Goal: Task Accomplishment & Management: Manage account settings

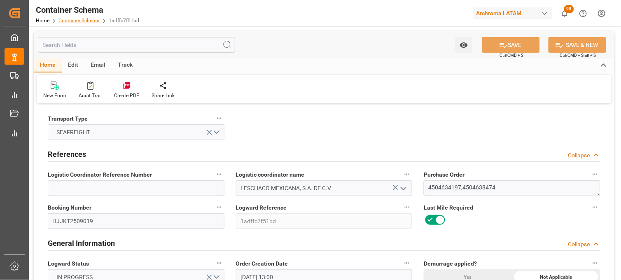
click at [78, 19] on link "Container Schema" at bounding box center [78, 21] width 41 height 6
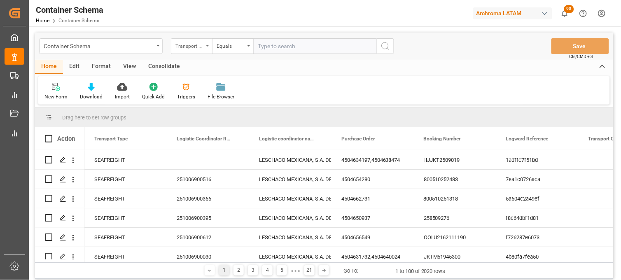
click at [197, 48] on div "Transport Type" at bounding box center [189, 44] width 28 height 9
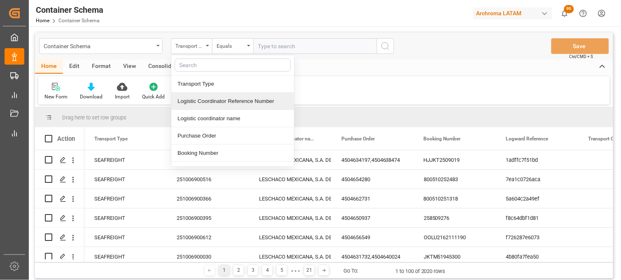
click at [202, 104] on div "Logistic Coordinator Reference Number" at bounding box center [232, 101] width 123 height 17
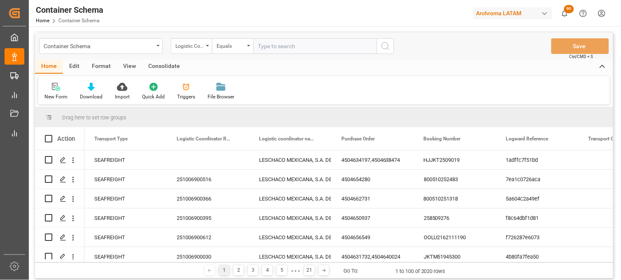
paste input "251006900529"
click at [264, 47] on input "251006900529" at bounding box center [314, 46] width 123 height 16
type input "251006900529"
click at [389, 46] on icon "search button" at bounding box center [385, 46] width 10 height 10
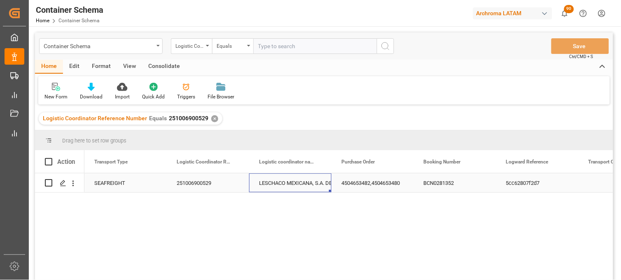
click at [280, 183] on div "LESCHACO MEXICANA, S.A. DE C.V." at bounding box center [290, 183] width 63 height 19
click at [83, 44] on div "Container Schema" at bounding box center [99, 45] width 110 height 10
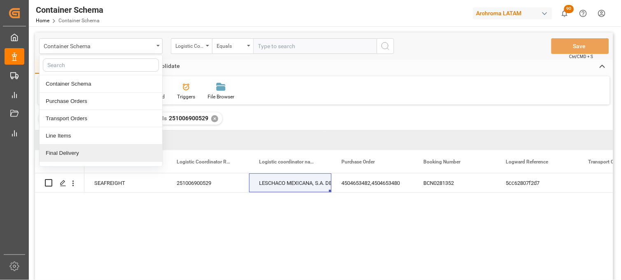
click at [82, 152] on div "Final Delivery" at bounding box center [101, 152] width 123 height 17
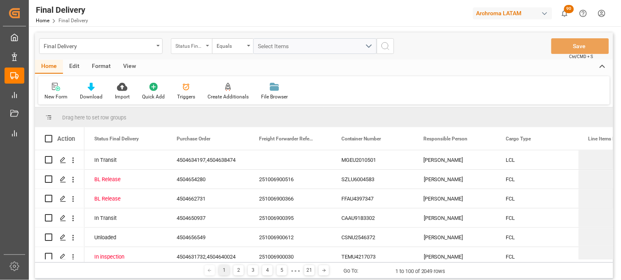
click at [203, 49] on div "Status Final Delivery" at bounding box center [191, 46] width 41 height 16
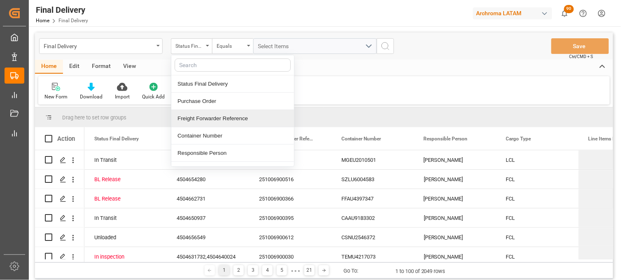
click at [232, 114] on div "Freight Forwarder Reference" at bounding box center [232, 118] width 123 height 17
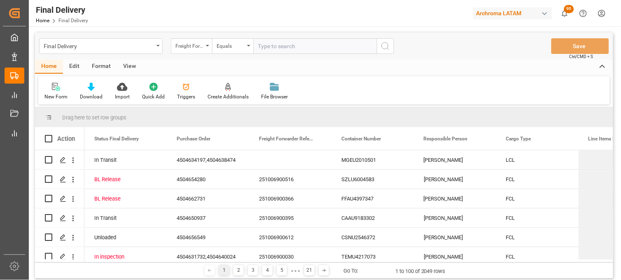
click at [270, 50] on input "text" at bounding box center [314, 46] width 123 height 16
type input "251006900529"
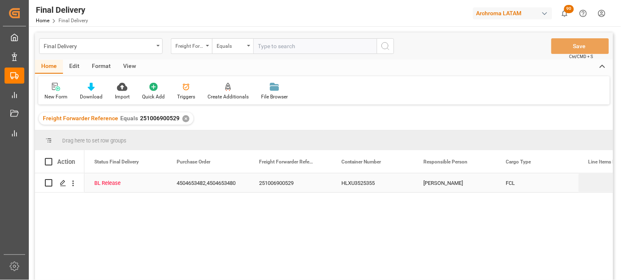
click at [353, 185] on div "HLXU3525355" at bounding box center [372, 182] width 82 height 19
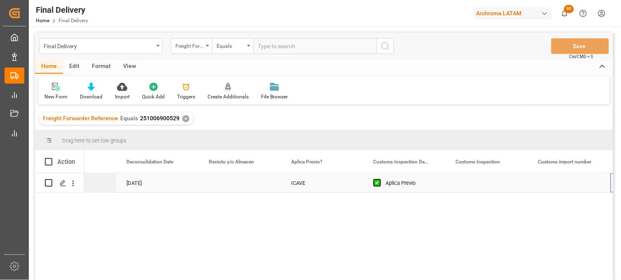
scroll to position [0, 627]
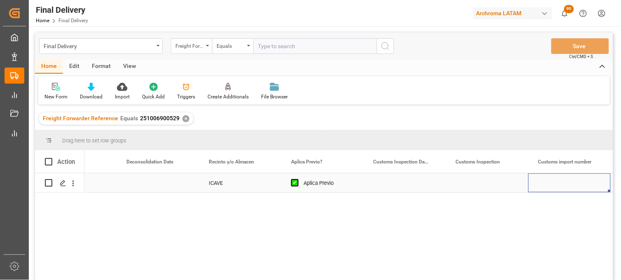
click at [390, 182] on div "Press SPACE to select this row." at bounding box center [404, 182] width 82 height 19
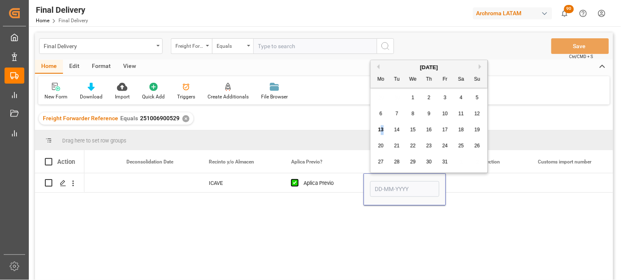
click at [382, 132] on span "13" at bounding box center [380, 130] width 5 height 6
type input "[DATE]"
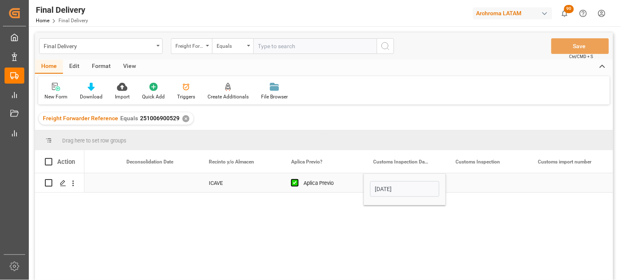
drag, startPoint x: 464, startPoint y: 172, endPoint x: 474, endPoint y: 171, distance: 9.9
click at [468, 171] on div "Customs Inspection" at bounding box center [483, 161] width 55 height 23
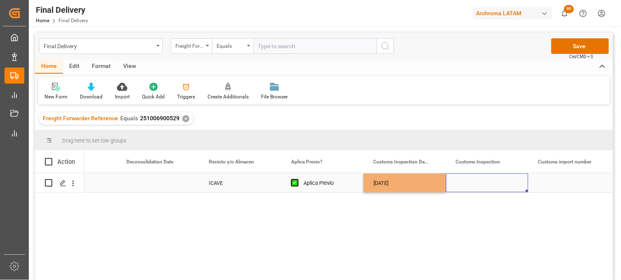
click at [473, 178] on div "Press SPACE to select this row." at bounding box center [487, 182] width 82 height 19
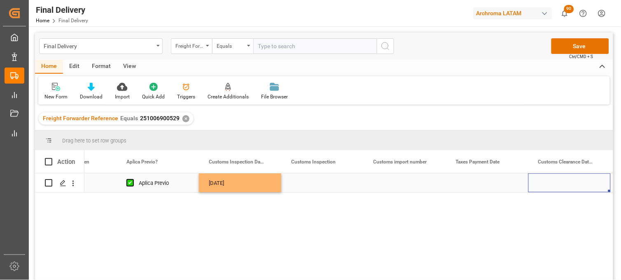
scroll to position [0, 874]
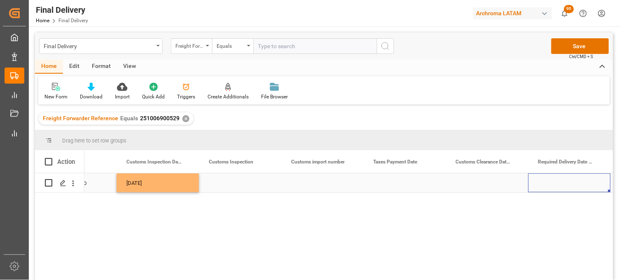
click at [393, 179] on div "Press SPACE to select this row." at bounding box center [404, 182] width 82 height 19
click at [385, 184] on div "Press SPACE to select this row." at bounding box center [404, 182] width 82 height 19
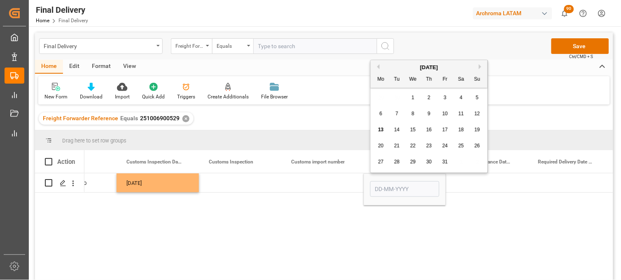
click at [381, 131] on span "13" at bounding box center [380, 130] width 5 height 6
type input "[DATE]"
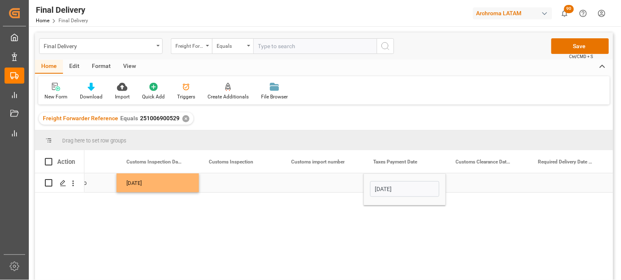
click at [478, 181] on div "Press SPACE to select this row." at bounding box center [487, 182] width 82 height 19
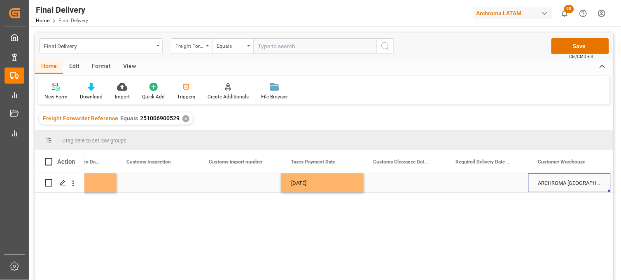
scroll to position [0, 956]
click at [483, 182] on div "Press SPACE to select this row." at bounding box center [487, 182] width 82 height 19
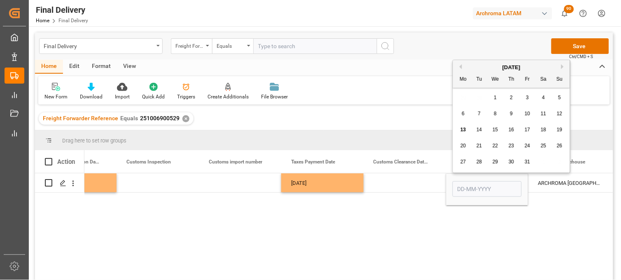
click at [495, 131] on span "15" at bounding box center [494, 130] width 5 height 6
type input "15-10-2025"
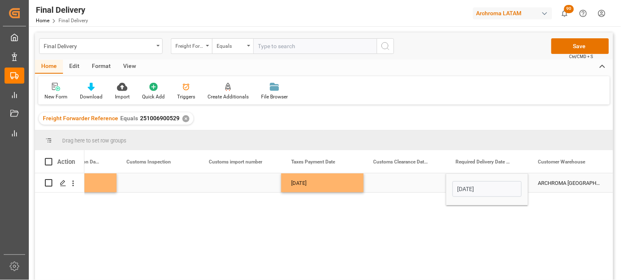
click at [396, 179] on div "Press SPACE to select this row." at bounding box center [404, 182] width 82 height 19
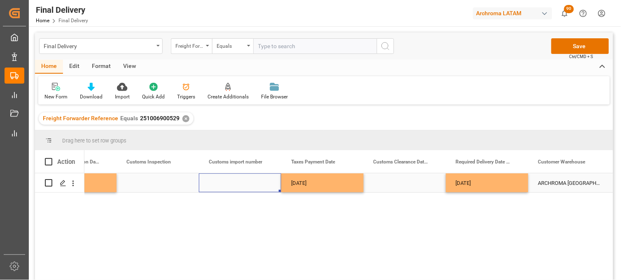
click at [235, 183] on div "Press SPACE to select this row." at bounding box center [240, 182] width 82 height 19
click at [235, 183] on input "Press SPACE to select this row." at bounding box center [239, 188] width 69 height 16
paste input "25 43 3108 5007821"
type input "25 43 3108 5007821"
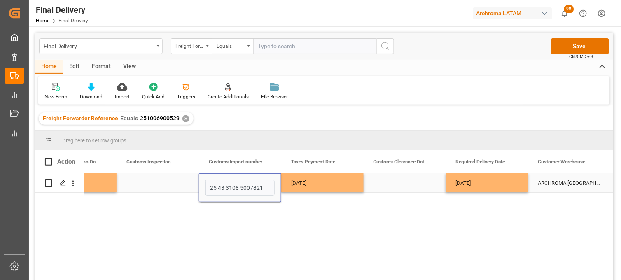
click at [328, 183] on div "[DATE]" at bounding box center [322, 182] width 82 height 19
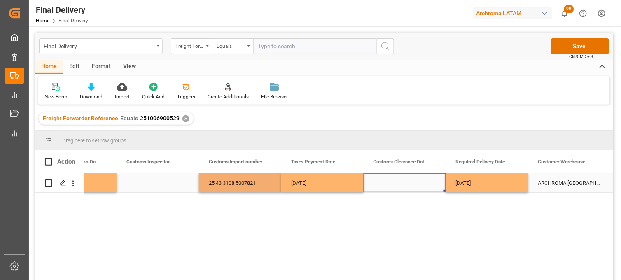
click at [417, 183] on div "Press SPACE to select this row." at bounding box center [404, 182] width 82 height 19
click at [583, 47] on button "Save" at bounding box center [580, 46] width 58 height 16
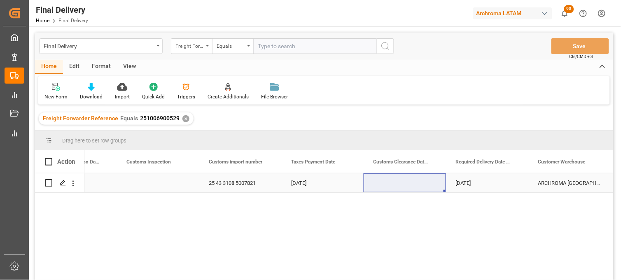
click at [389, 184] on div "Press SPACE to select this row." at bounding box center [404, 182] width 82 height 19
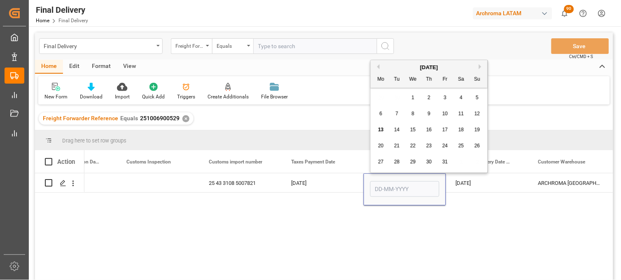
click at [381, 126] on div "13" at bounding box center [381, 130] width 10 height 10
type input "[DATE]"
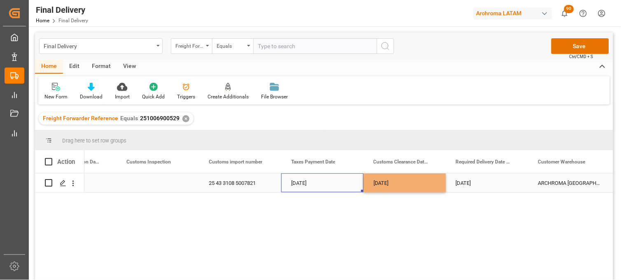
click at [309, 183] on div "[DATE]" at bounding box center [322, 182] width 82 height 19
click at [566, 51] on button "Save" at bounding box center [580, 46] width 58 height 16
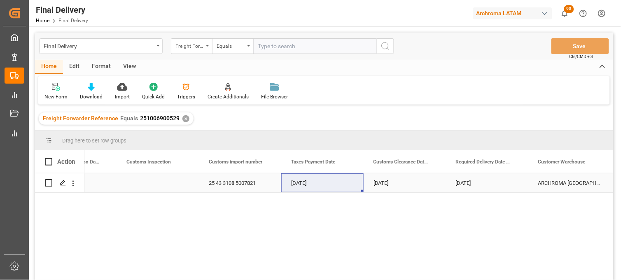
click at [242, 182] on div "25 43 3108 5007821" at bounding box center [240, 182] width 82 height 19
click at [182, 116] on div "✕" at bounding box center [185, 118] width 7 height 7
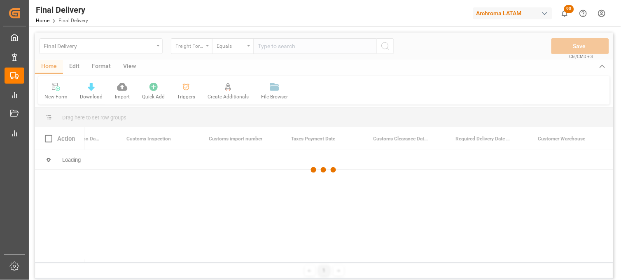
click at [200, 42] on div at bounding box center [324, 170] width 578 height 275
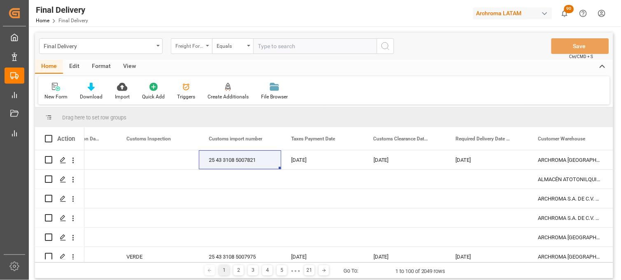
click at [200, 45] on div "Freight Forwarder Reference" at bounding box center [189, 44] width 28 height 9
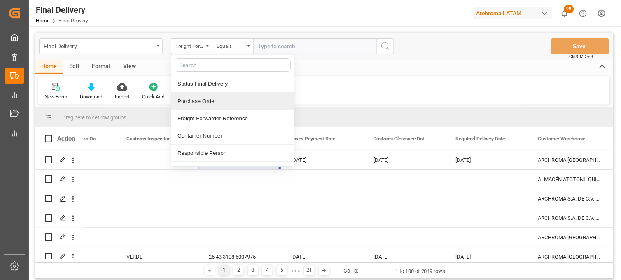
click at [204, 96] on div "Purchase Order" at bounding box center [232, 101] width 123 height 17
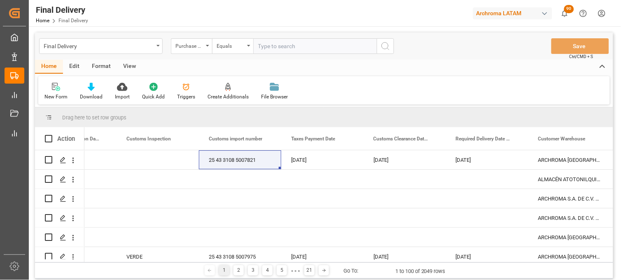
click at [258, 43] on input "text" at bounding box center [314, 46] width 123 height 16
paste input "4504646348"
type input "4504646348"
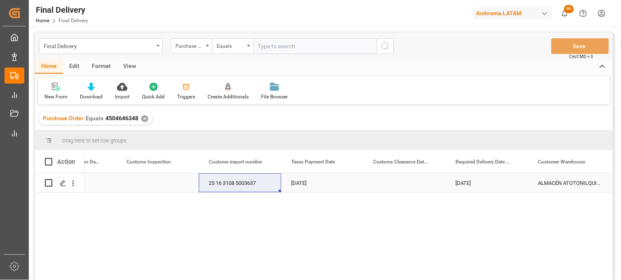
click at [206, 182] on div "25 16 3108 5003637" at bounding box center [240, 182] width 82 height 19
click at [229, 184] on div "25 16 3108 5003637" at bounding box center [240, 182] width 82 height 19
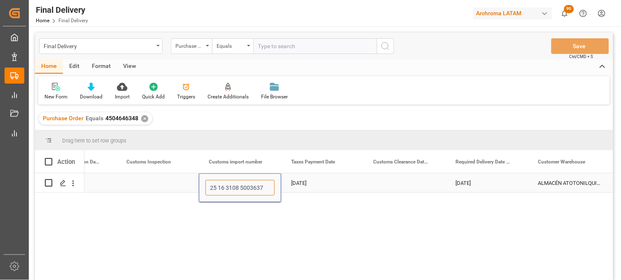
drag, startPoint x: 266, startPoint y: 186, endPoint x: 204, endPoint y: 190, distance: 61.8
click at [204, 190] on div "25 16 3108 5003637" at bounding box center [240, 187] width 82 height 29
paste input "25 16 3108 5004576"
type input "25 16 3108 5004576"
click at [304, 184] on div "[DATE]" at bounding box center [322, 182] width 82 height 19
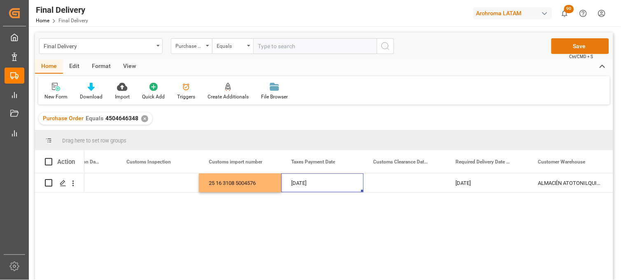
click at [564, 47] on button "Save" at bounding box center [580, 46] width 58 height 16
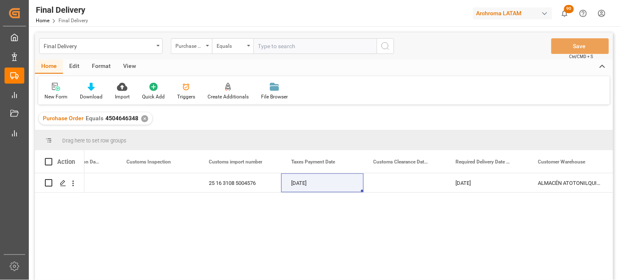
click at [143, 120] on div "✕" at bounding box center [144, 118] width 7 height 7
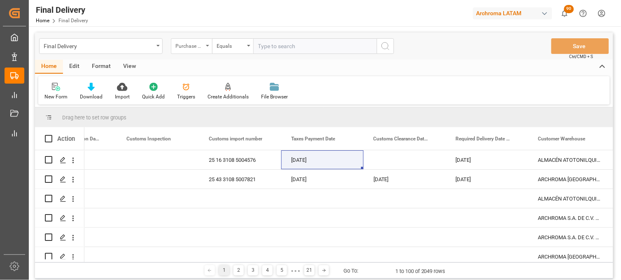
click at [207, 47] on div "Purchase Order" at bounding box center [191, 46] width 41 height 16
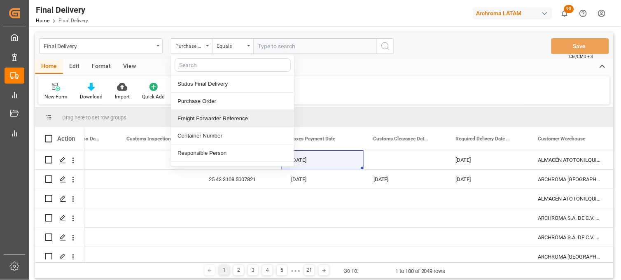
click at [218, 121] on div "Freight Forwarder Reference" at bounding box center [232, 118] width 123 height 17
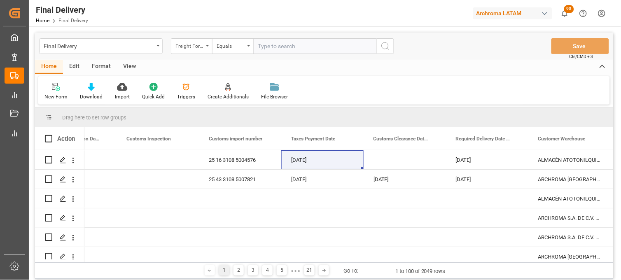
click at [261, 42] on input "text" at bounding box center [314, 46] width 123 height 16
paste input "251015080105"
type input "251015080105"
click at [382, 47] on icon "search button" at bounding box center [385, 46] width 10 height 10
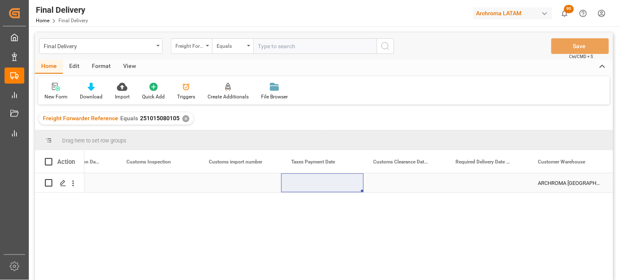
click at [234, 187] on div "Press SPACE to select this row." at bounding box center [240, 182] width 82 height 19
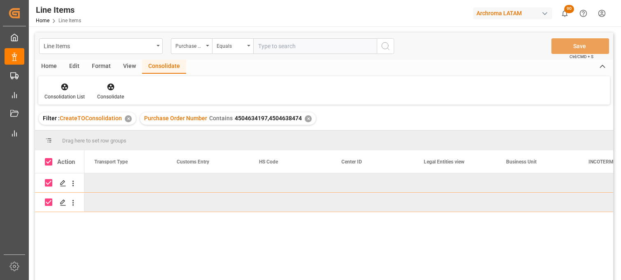
click at [89, 51] on div "Line Items" at bounding box center [100, 46] width 123 height 16
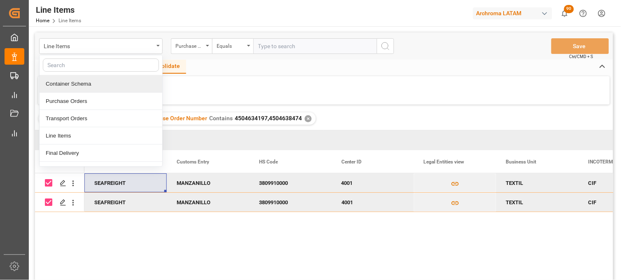
click at [91, 92] on div "Container Schema" at bounding box center [101, 83] width 123 height 17
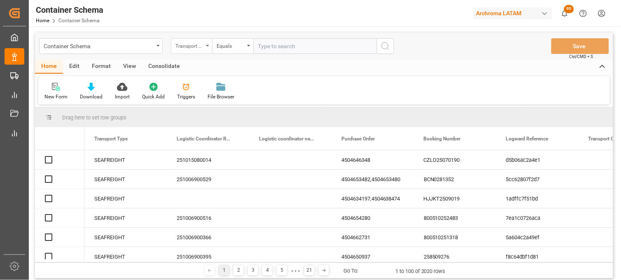
click at [193, 51] on div "Transport Type" at bounding box center [191, 46] width 41 height 16
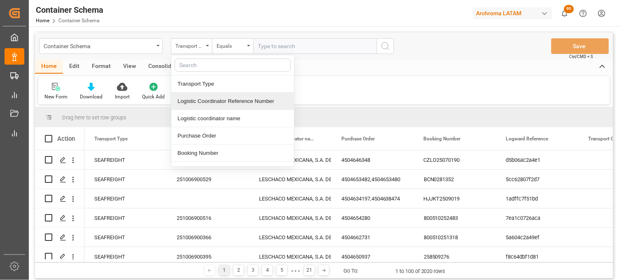
click at [214, 103] on div "Logistic Coordinator Reference Number" at bounding box center [232, 101] width 123 height 17
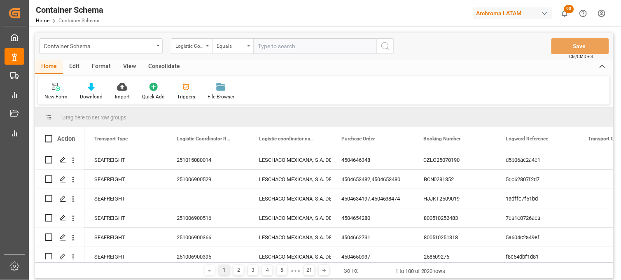
click at [223, 46] on div "Equals" at bounding box center [231, 44] width 28 height 9
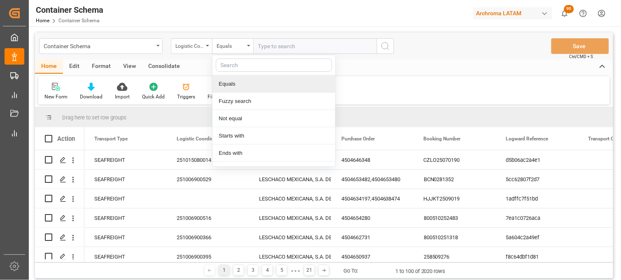
click at [268, 50] on input "text" at bounding box center [314, 46] width 123 height 16
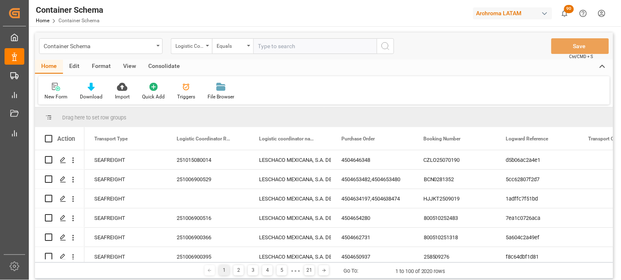
paste input "251015080105"
type input "251015080105"
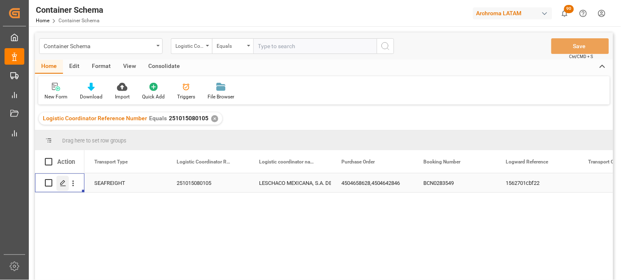
click at [62, 184] on polygon "Press SPACE to select this row." at bounding box center [63, 182] width 4 height 4
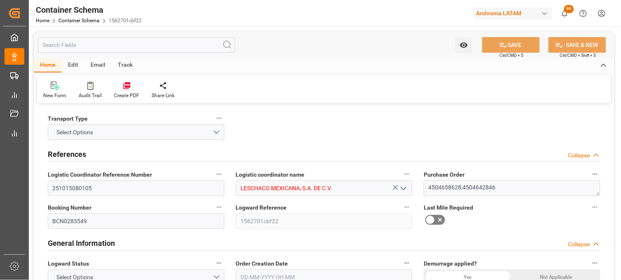
type input "0"
type input "7"
type input "2"
type input "37"
type input "2820"
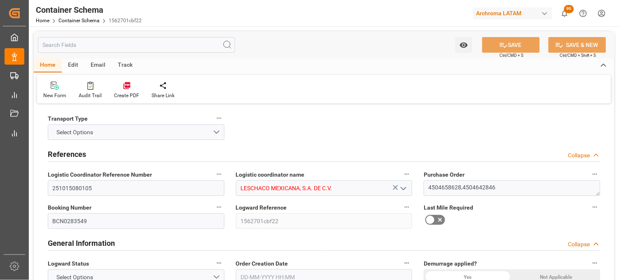
type input "2956.14"
type input "ESBCN"
type input "MXVER"
type input "9635676"
type input "[DATE] 19:00"
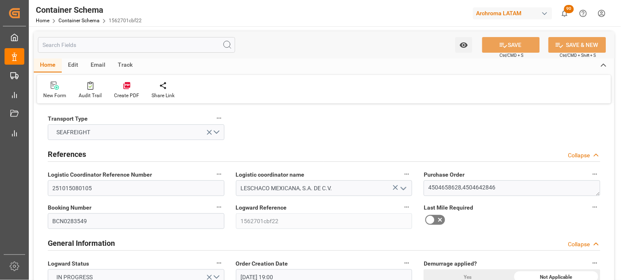
type input "[DATE]"
type input "23-09-2025"
type input "[DATE]"
type input "20-09-2025 19:00"
type input "09-10-2025 00:00"
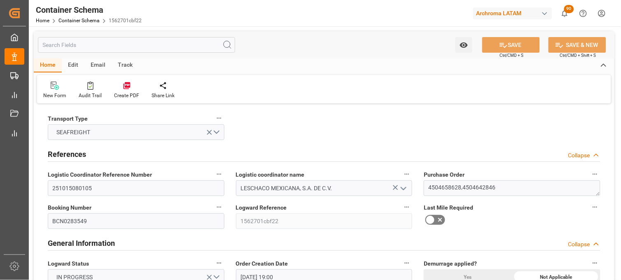
type input "09-10-2025 00:00"
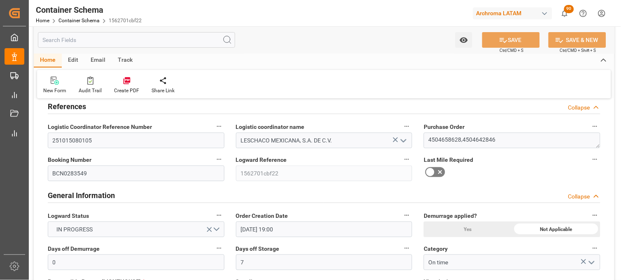
scroll to position [91, 0]
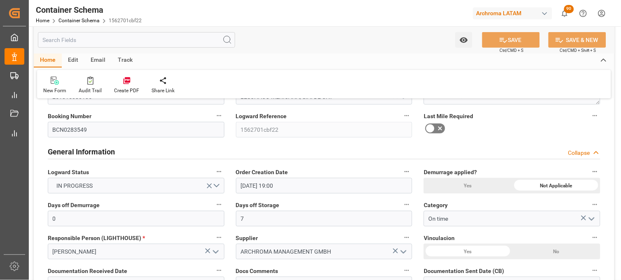
click at [436, 126] on icon at bounding box center [440, 128] width 10 height 10
click at [0, 0] on input "checkbox" at bounding box center [0, 0] width 0 height 0
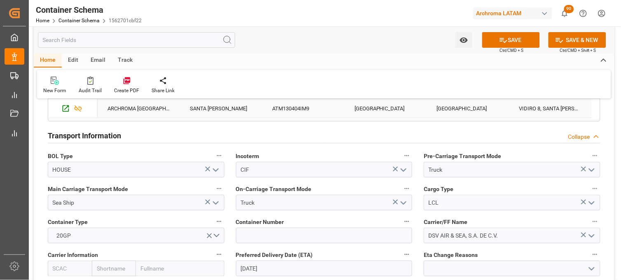
scroll to position [777, 0]
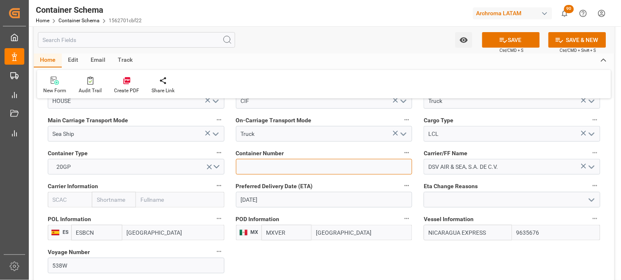
click at [256, 167] on input at bounding box center [324, 167] width 177 height 16
paste input "UACU4108536"
type input "UACU4108536"
click at [121, 200] on input "text" at bounding box center [114, 200] width 44 height 16
type input "HAPA"
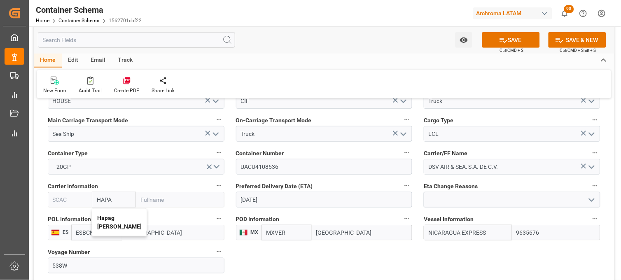
click at [102, 214] on b "Hapag Lloyd" at bounding box center [119, 221] width 44 height 15
type input "HLCU"
type input "Hapag Lloyd"
type input "Hapag Lloyd Aktiengesellschaft"
type input "Hapag Lloyd"
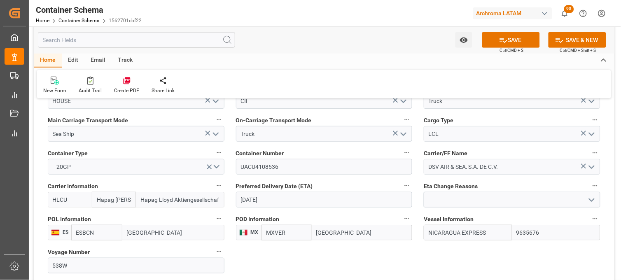
click at [496, 42] on button "SAVE" at bounding box center [511, 40] width 58 height 16
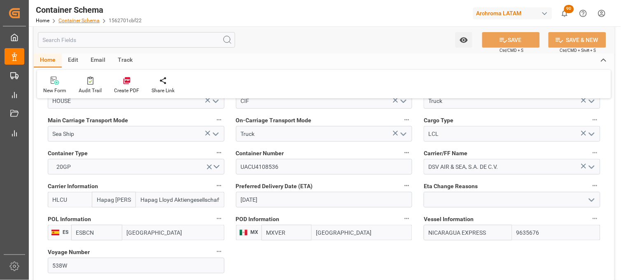
click at [79, 19] on link "Container Schema" at bounding box center [78, 21] width 41 height 6
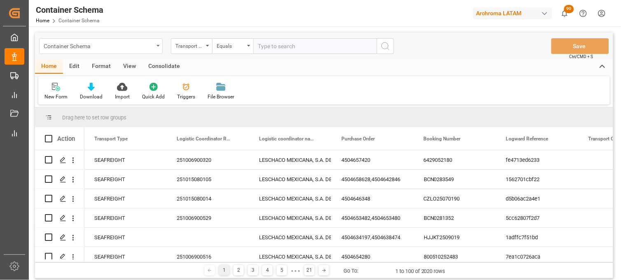
click at [155, 39] on div "Container Schema" at bounding box center [100, 46] width 123 height 16
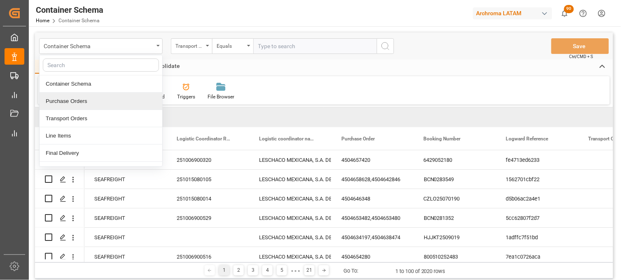
click at [90, 105] on div "Purchase Orders" at bounding box center [101, 101] width 123 height 17
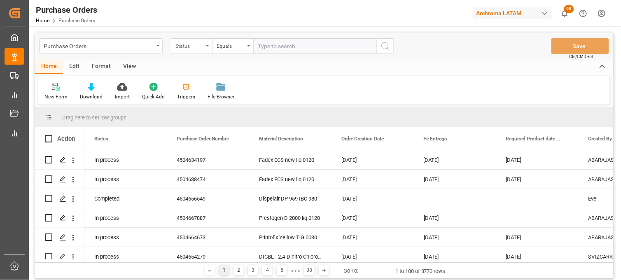
click at [199, 41] on div "Status" at bounding box center [189, 44] width 28 height 9
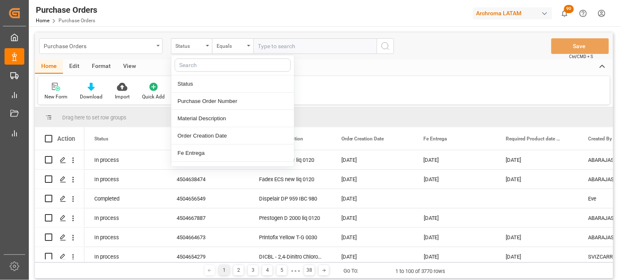
click at [145, 45] on div "Purchase Orders" at bounding box center [99, 45] width 110 height 10
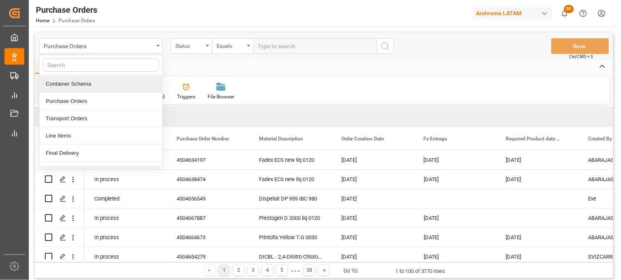
click at [142, 85] on div "Container Schema" at bounding box center [101, 83] width 123 height 17
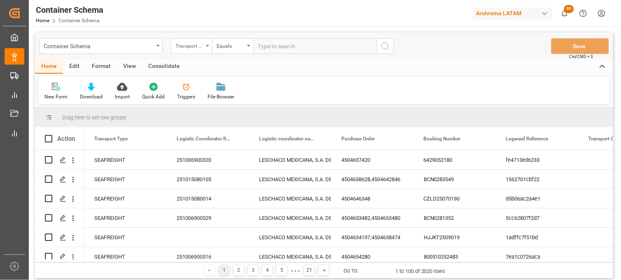
click at [209, 47] on div "Transport Type" at bounding box center [191, 46] width 41 height 16
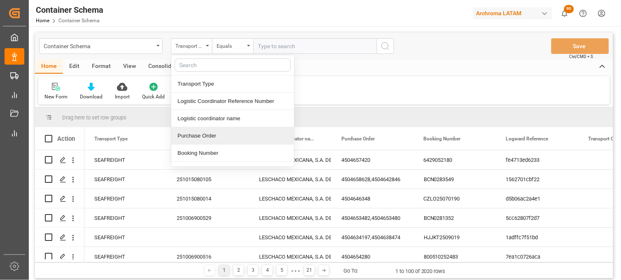
click at [214, 133] on div "Purchase Order" at bounding box center [232, 135] width 123 height 17
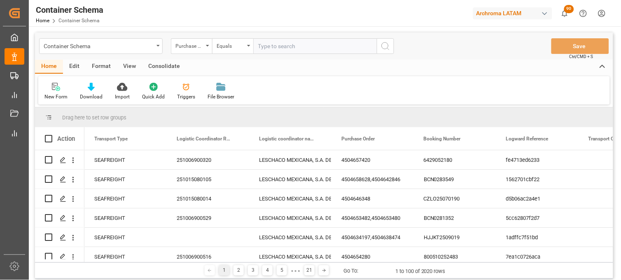
click at [260, 43] on input "text" at bounding box center [314, 46] width 123 height 16
paste input "4504648014"
type input "4504648014"
click at [384, 47] on icon "search button" at bounding box center [385, 46] width 10 height 10
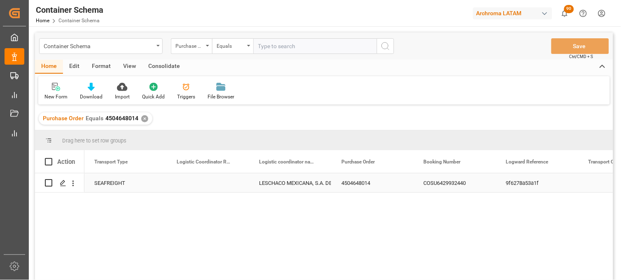
click at [213, 183] on div "Press SPACE to select this row." at bounding box center [208, 182] width 82 height 19
type input "251006900506"
click at [282, 183] on div "LESCHACO MEXICANA, S.A. DE C.V." at bounding box center [290, 183] width 63 height 19
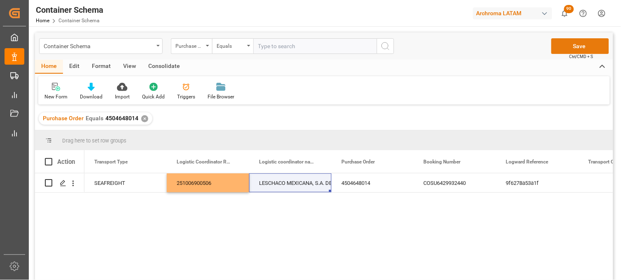
click at [567, 44] on button "Save" at bounding box center [580, 46] width 58 height 16
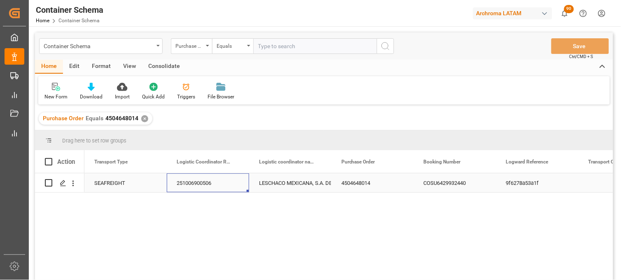
click at [190, 182] on div "251006900506" at bounding box center [208, 182] width 82 height 19
drag, startPoint x: 137, startPoint y: 118, endPoint x: 105, endPoint y: 121, distance: 32.2
click at [105, 121] on div "Purchase Order Equals 4504648014 ✕" at bounding box center [96, 118] width 114 height 12
copy span "4504648014"
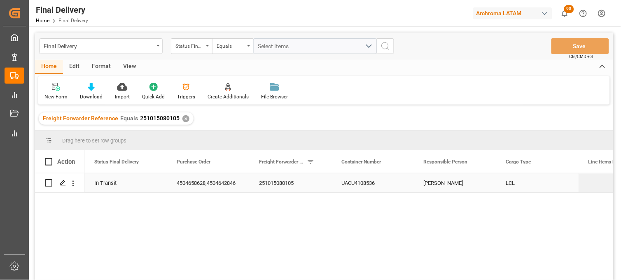
click at [367, 182] on div "UACU4108536" at bounding box center [372, 182] width 82 height 19
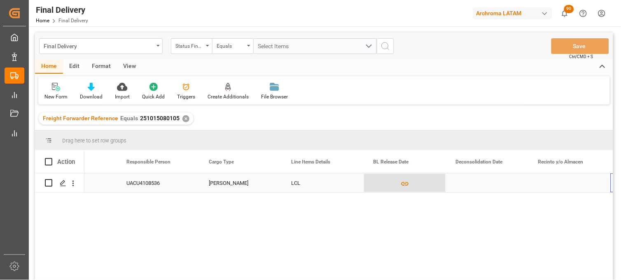
scroll to position [0, 297]
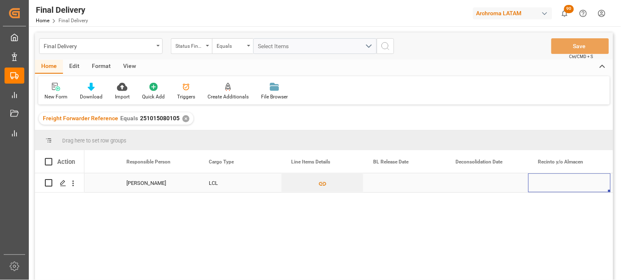
click at [391, 185] on div "Press SPACE to select this row." at bounding box center [404, 182] width 82 height 19
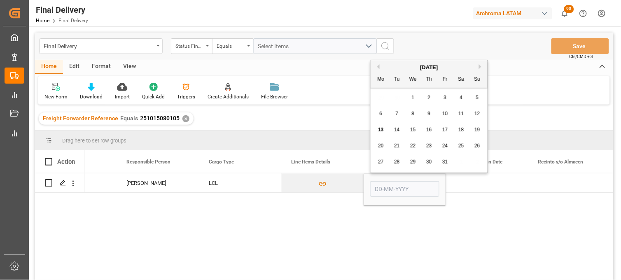
click at [380, 132] on span "13" at bounding box center [380, 130] width 5 height 6
type input "[DATE]"
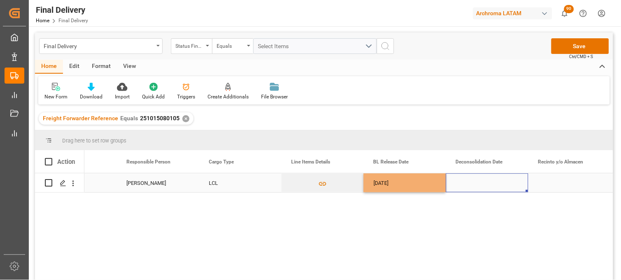
click at [466, 184] on div "Press SPACE to select this row." at bounding box center [487, 182] width 82 height 19
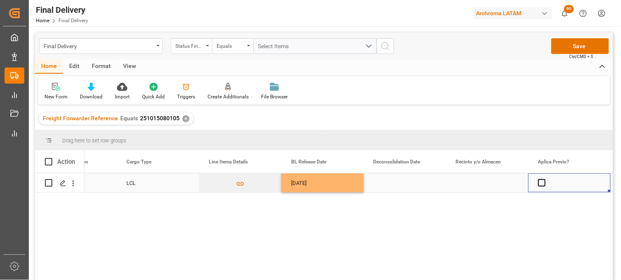
scroll to position [0, 462]
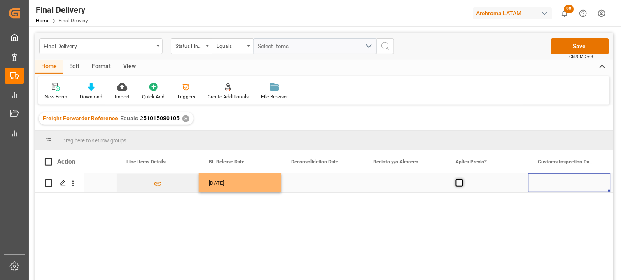
click at [459, 181] on span "Press SPACE to select this row." at bounding box center [459, 182] width 7 height 7
click at [462, 179] on input "Press SPACE to select this row." at bounding box center [462, 179] width 0 height 0
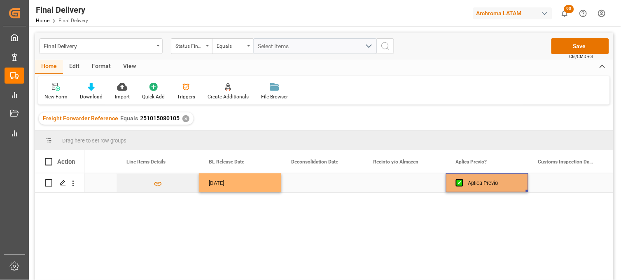
click at [414, 183] on div "Press SPACE to select this row." at bounding box center [404, 182] width 82 height 19
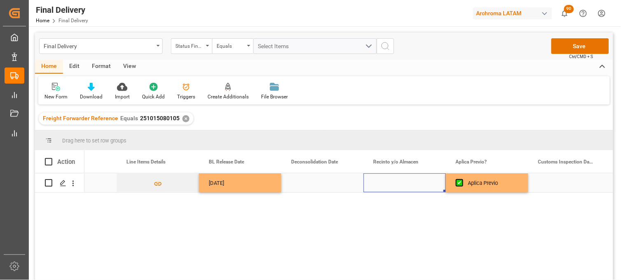
click at [414, 183] on div "Press SPACE to select this row." at bounding box center [404, 182] width 82 height 19
click at [414, 183] on input "Press SPACE to select this row." at bounding box center [404, 188] width 69 height 16
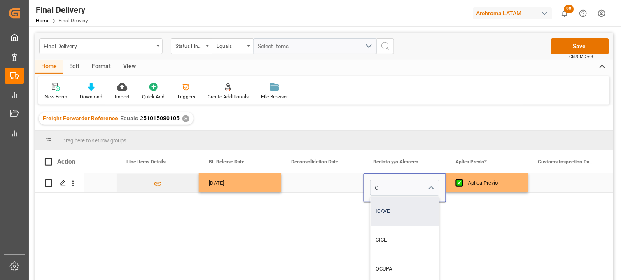
click at [398, 204] on div "ICAVE" at bounding box center [413, 211] width 87 height 29
type input "ICAVE"
click at [475, 181] on div "Aplica Previo" at bounding box center [493, 183] width 50 height 19
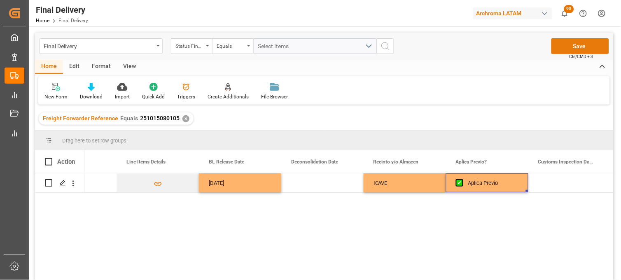
click at [562, 44] on button "Save" at bounding box center [580, 46] width 58 height 16
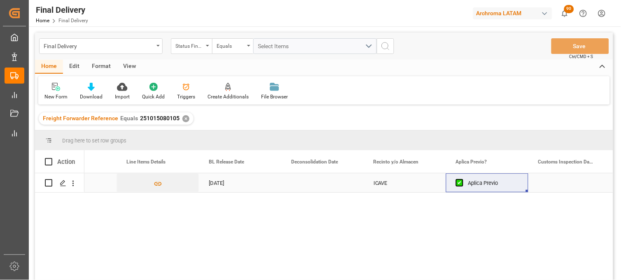
click at [551, 182] on div "Press SPACE to select this row." at bounding box center [569, 182] width 82 height 19
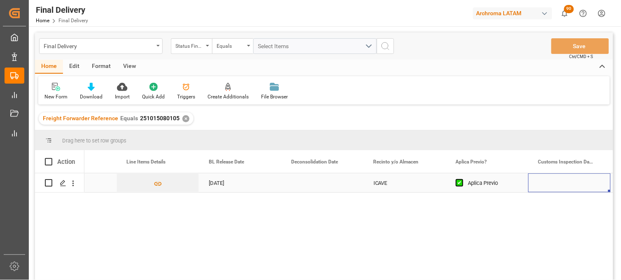
click at [551, 182] on div "Press SPACE to select this row." at bounding box center [569, 182] width 82 height 19
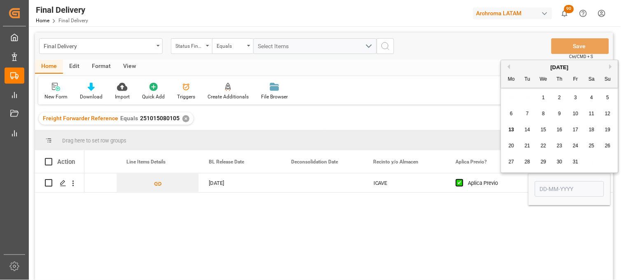
click at [574, 129] on span "17" at bounding box center [575, 130] width 5 height 6
type input "[DATE]"
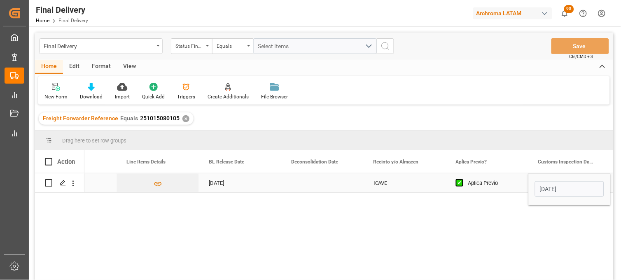
click at [314, 182] on div "Press SPACE to select this row." at bounding box center [322, 182] width 82 height 19
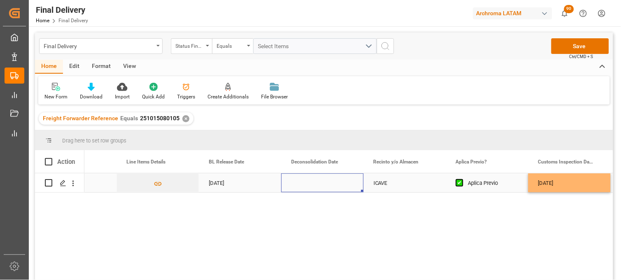
click at [304, 184] on div "Press SPACE to select this row." at bounding box center [322, 182] width 82 height 19
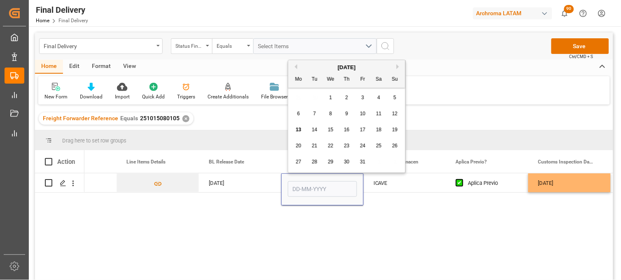
click at [362, 116] on span "10" at bounding box center [362, 114] width 5 height 6
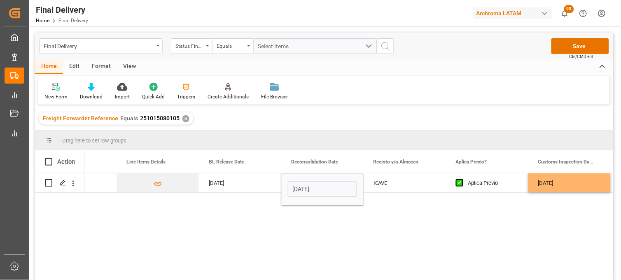
type input "[DATE]"
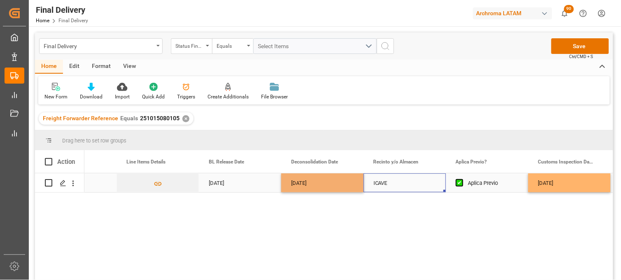
click at [389, 187] on div "ICAVE" at bounding box center [404, 183] width 63 height 19
click at [570, 47] on button "Save" at bounding box center [580, 46] width 58 height 16
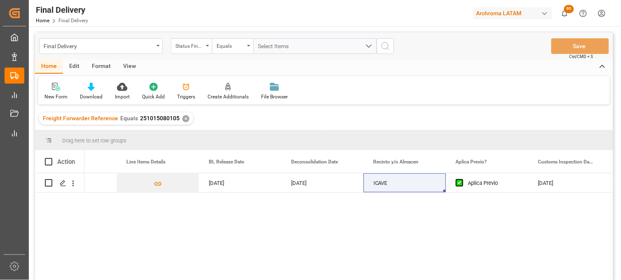
click at [183, 118] on div "✕" at bounding box center [185, 118] width 7 height 7
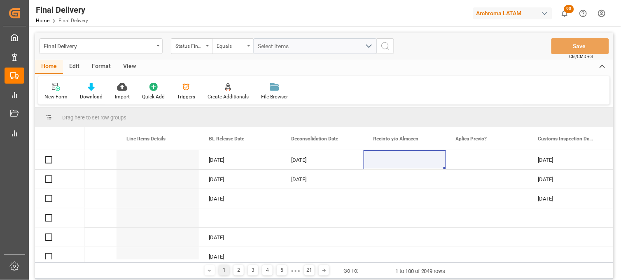
click at [204, 42] on div "Status Final Delivery" at bounding box center [191, 46] width 41 height 16
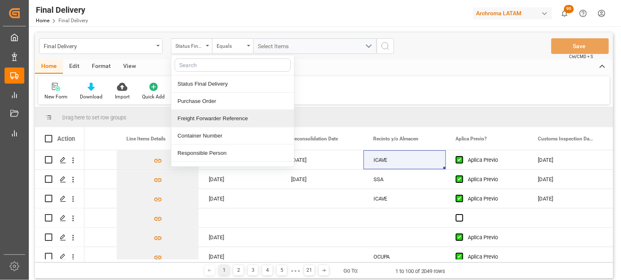
click at [221, 118] on div "Freight Forwarder Reference" at bounding box center [232, 118] width 123 height 17
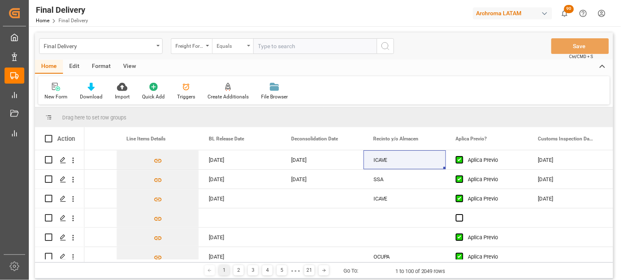
click at [243, 42] on div "Equals" at bounding box center [231, 44] width 28 height 9
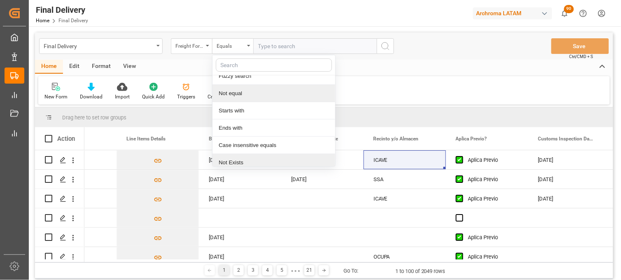
scroll to position [47, 0]
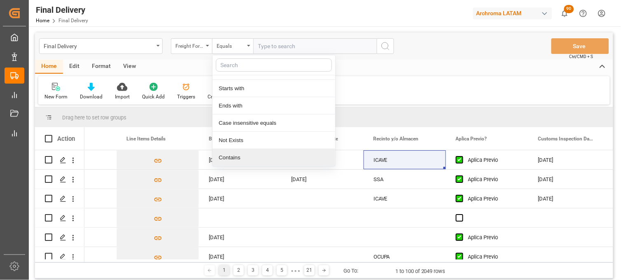
drag, startPoint x: 249, startPoint y: 155, endPoint x: 249, endPoint y: 132, distance: 23.1
click at [249, 155] on div "Contains" at bounding box center [273, 157] width 123 height 17
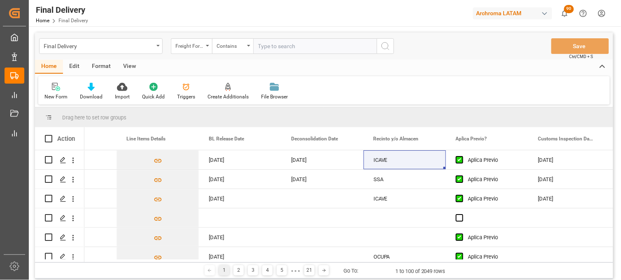
paste input "251006900320"
paste input "251006900506"
type input "251006900320,251006900506"
click at [386, 47] on icon "search button" at bounding box center [385, 46] width 10 height 10
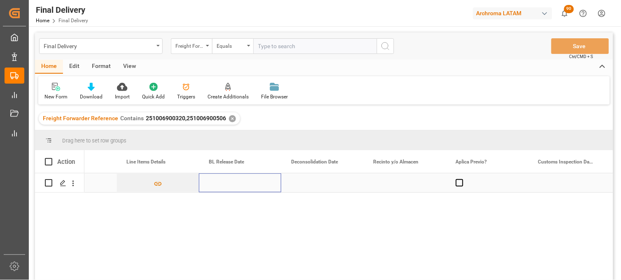
click at [220, 184] on div "Press SPACE to select this row." at bounding box center [240, 182] width 82 height 19
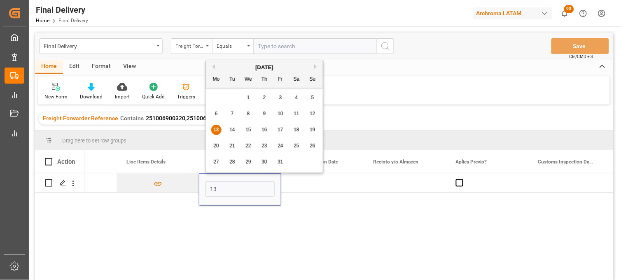
click at [214, 130] on span "13" at bounding box center [215, 130] width 5 height 6
type input "[DATE]"
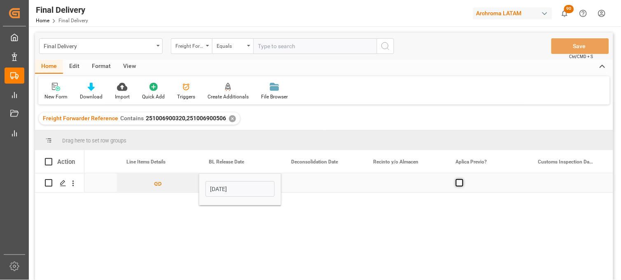
click at [458, 181] on span "Press SPACE to select this row." at bounding box center [459, 182] width 7 height 7
click at [462, 179] on input "Press SPACE to select this row." at bounding box center [462, 179] width 0 height 0
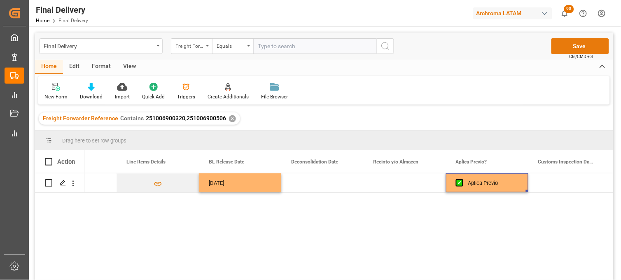
click at [558, 46] on button "Save" at bounding box center [580, 46] width 58 height 16
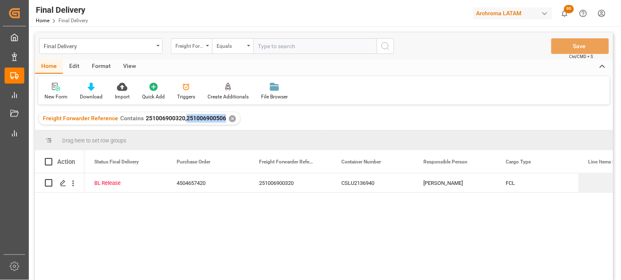
drag, startPoint x: 183, startPoint y: 117, endPoint x: 223, endPoint y: 120, distance: 39.6
click at [223, 120] on span "251006900320,251006900506" at bounding box center [186, 118] width 80 height 7
copy span "251006900506"
drag, startPoint x: 223, startPoint y: 120, endPoint x: 266, endPoint y: 48, distance: 83.4
click at [266, 48] on input "text" at bounding box center [314, 46] width 123 height 16
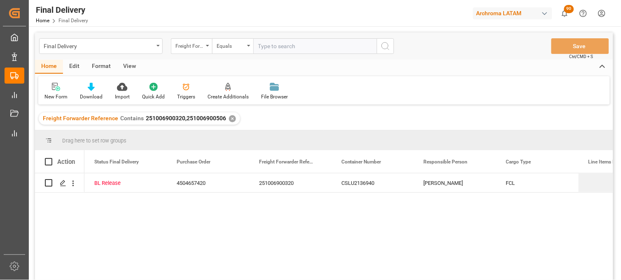
paste input "251006900506"
type input "251006900506"
click at [384, 47] on icon "search button" at bounding box center [385, 46] width 10 height 10
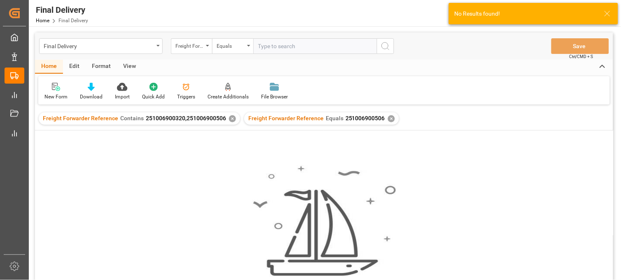
click at [231, 119] on div "✕" at bounding box center [232, 118] width 7 height 7
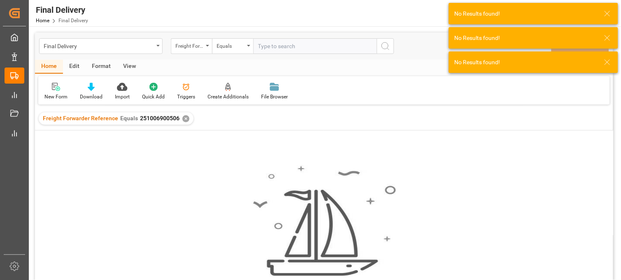
click at [184, 118] on div "✕" at bounding box center [185, 118] width 7 height 7
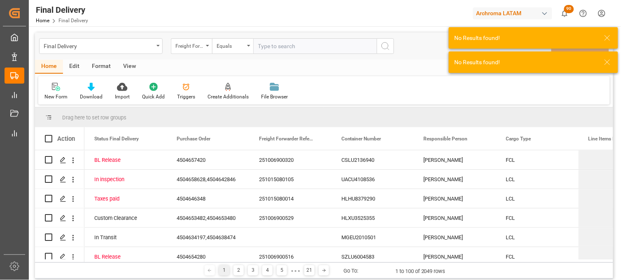
click at [274, 48] on input "text" at bounding box center [314, 46] width 123 height 16
paste input "251006900506"
type input "251006900506"
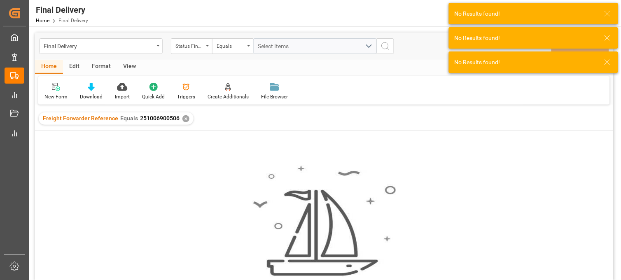
click at [183, 119] on div "✕" at bounding box center [185, 118] width 7 height 7
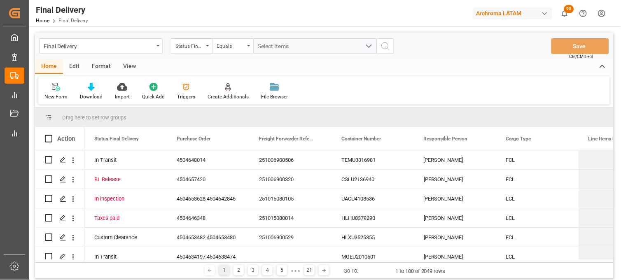
click at [316, 112] on div "Drag here to set row groups" at bounding box center [324, 117] width 578 height 20
click at [202, 44] on div "Status Final Delivery" at bounding box center [189, 44] width 28 height 9
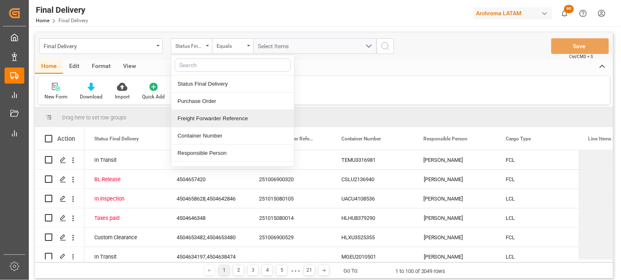
click at [228, 116] on div "Freight Forwarder Reference" at bounding box center [232, 118] width 123 height 17
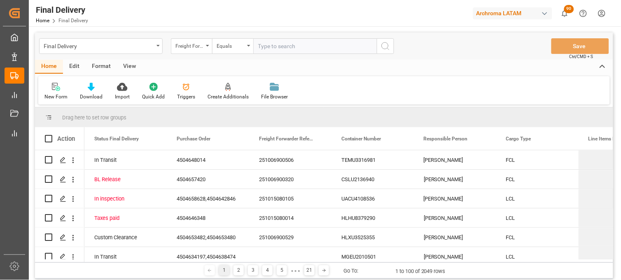
click at [261, 50] on input "text" at bounding box center [314, 46] width 123 height 16
type input "251006900506"
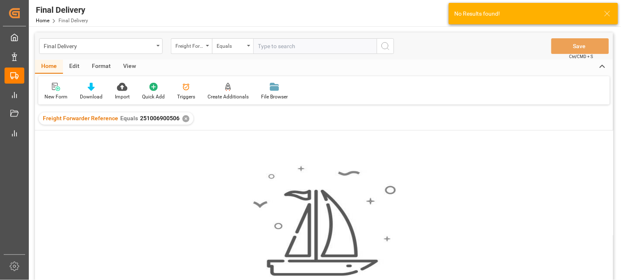
click at [185, 118] on div "✕" at bounding box center [185, 118] width 7 height 7
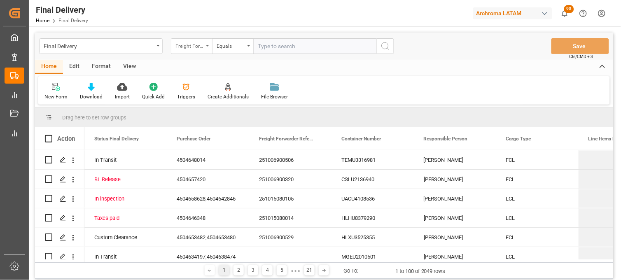
click at [198, 51] on div "Freight Forwarder Reference" at bounding box center [191, 46] width 41 height 16
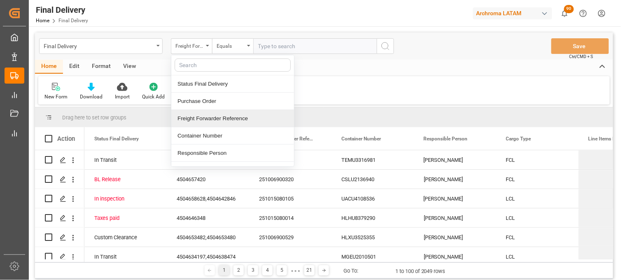
click at [212, 122] on div "Freight Forwarder Reference" at bounding box center [232, 118] width 123 height 17
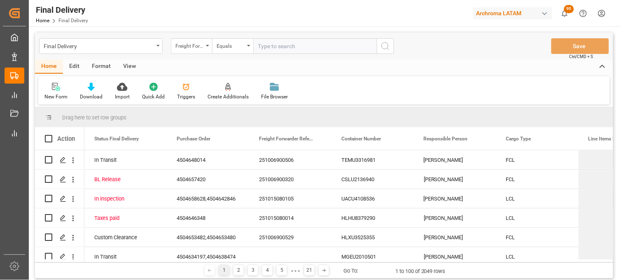
click at [269, 44] on input "text" at bounding box center [314, 46] width 123 height 16
paste input "251006900506"
click at [257, 46] on input "251006900506" at bounding box center [314, 46] width 123 height 16
type input "251006900506"
click at [391, 47] on button "search button" at bounding box center [385, 46] width 17 height 16
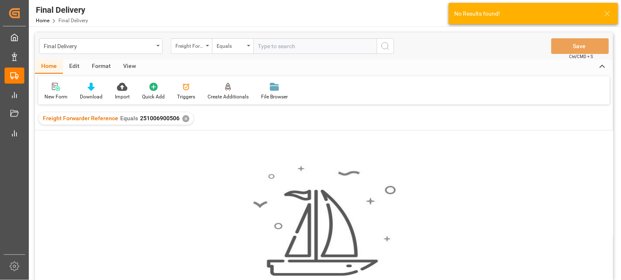
click at [182, 120] on div "✕" at bounding box center [185, 118] width 7 height 7
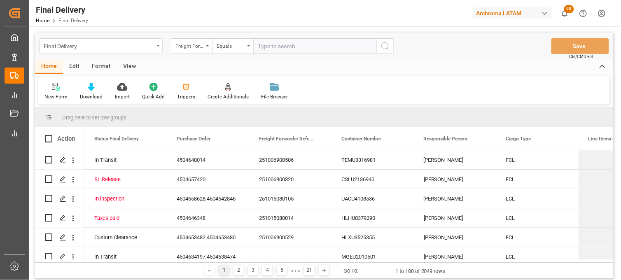
click at [155, 47] on div "Final Delivery" at bounding box center [100, 46] width 123 height 16
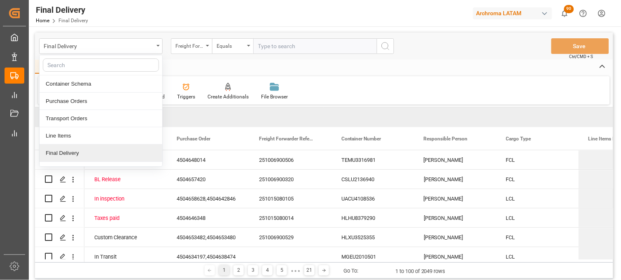
click at [106, 152] on div "Final Delivery" at bounding box center [101, 152] width 123 height 17
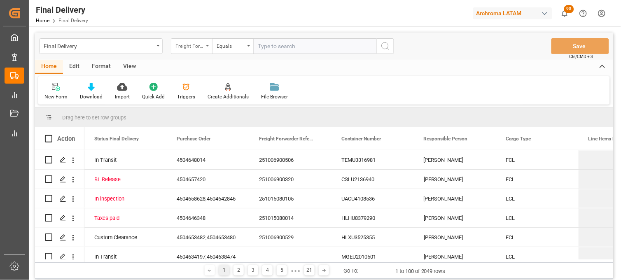
click at [187, 44] on div "Freight Forwarder Reference" at bounding box center [189, 44] width 28 height 9
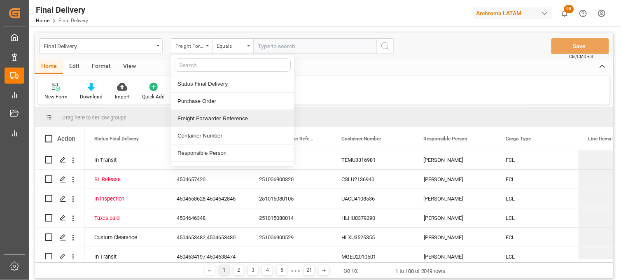
click at [203, 116] on div "Freight Forwarder Reference" at bounding box center [232, 118] width 123 height 17
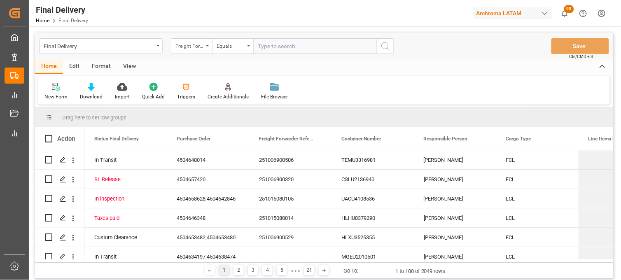
click at [261, 42] on input "text" at bounding box center [314, 46] width 123 height 16
paste input "251006900506"
type input "251006900506"
click at [385, 43] on icon "search button" at bounding box center [385, 46] width 10 height 10
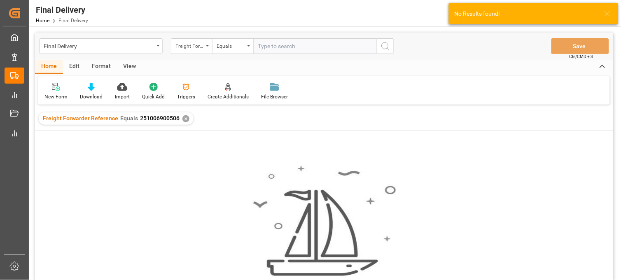
click at [182, 117] on div "✕" at bounding box center [185, 118] width 7 height 7
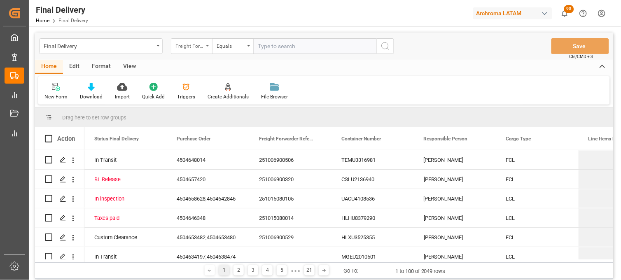
click at [205, 50] on div "Freight Forwarder Reference" at bounding box center [191, 46] width 41 height 16
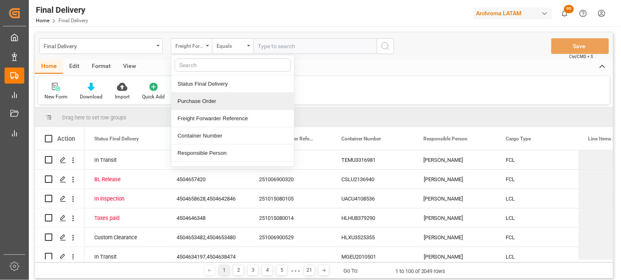
click at [212, 103] on div "Purchase Order" at bounding box center [232, 101] width 123 height 17
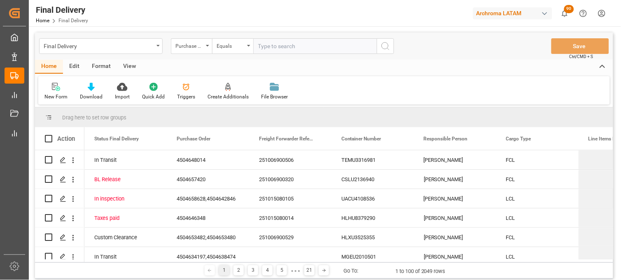
click at [259, 51] on input "text" at bounding box center [314, 46] width 123 height 16
click at [269, 49] on input "text" at bounding box center [314, 46] width 123 height 16
paste input "4504648014"
type input "4504648014"
click at [389, 48] on icon "search button" at bounding box center [385, 46] width 10 height 10
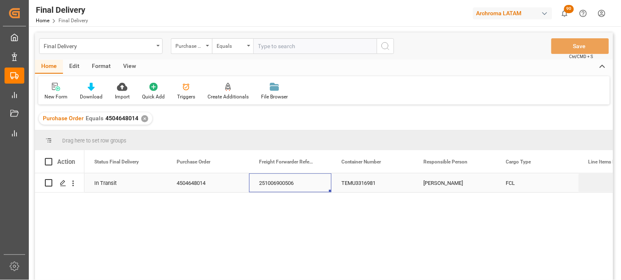
click at [272, 184] on div "251006900506" at bounding box center [290, 182] width 82 height 19
click at [372, 187] on div "TEMU3316981" at bounding box center [372, 182] width 82 height 19
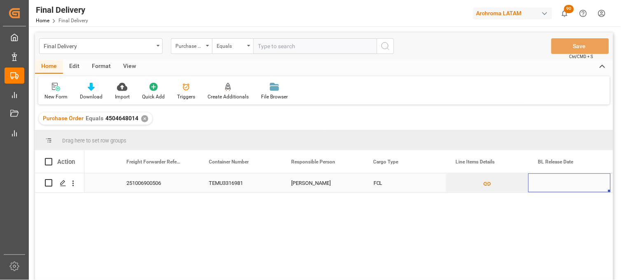
scroll to position [0, 215]
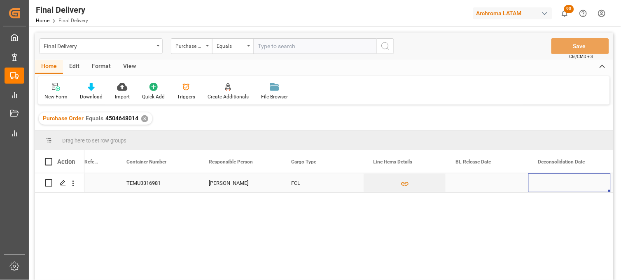
click at [466, 184] on div "Press SPACE to select this row." at bounding box center [487, 182] width 82 height 19
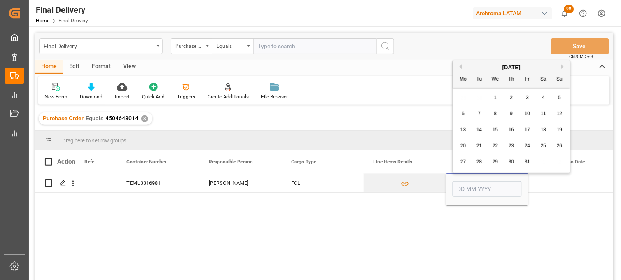
click at [462, 129] on span "13" at bounding box center [462, 130] width 5 height 6
type input "[DATE]"
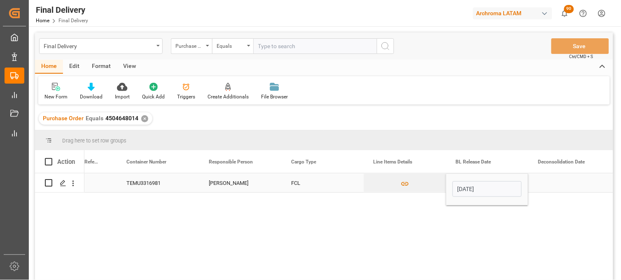
click at [556, 182] on div "Press SPACE to select this row." at bounding box center [569, 182] width 82 height 19
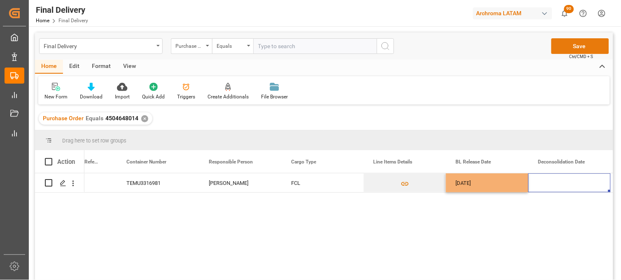
click at [573, 44] on button "Save" at bounding box center [580, 46] width 58 height 16
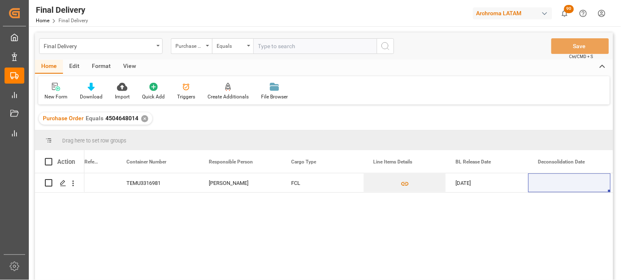
click at [143, 118] on div "✕" at bounding box center [144, 118] width 7 height 7
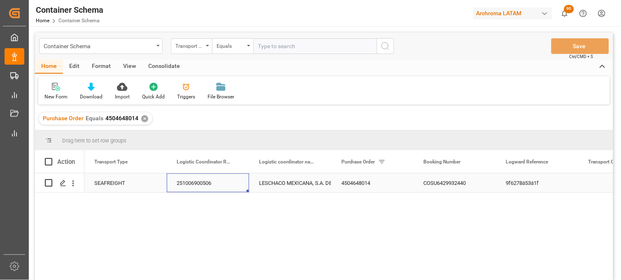
click at [190, 184] on div "251006900506" at bounding box center [208, 182] width 82 height 19
click at [369, 184] on div "4504648014" at bounding box center [372, 182] width 82 height 19
click at [96, 51] on div "Container Schema" at bounding box center [100, 46] width 123 height 16
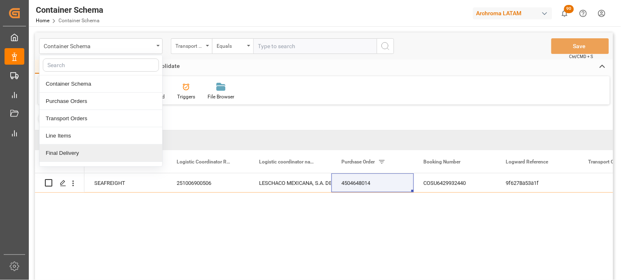
click at [84, 151] on div "Final Delivery" at bounding box center [101, 152] width 123 height 17
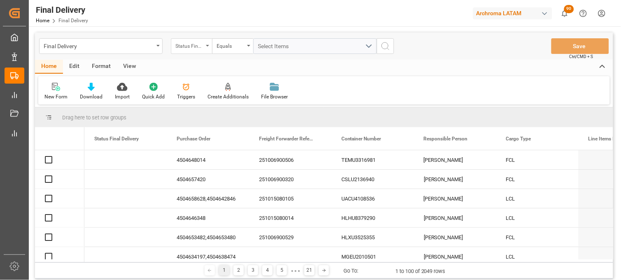
click at [194, 43] on div "Status Final Delivery" at bounding box center [189, 44] width 28 height 9
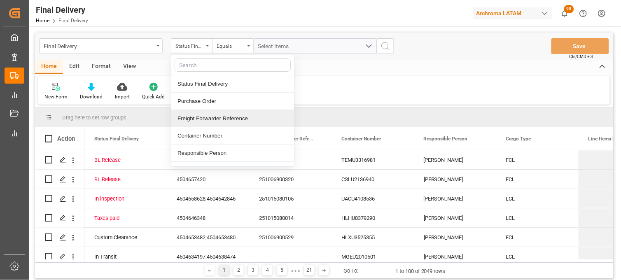
click at [209, 119] on div "Freight Forwarder Reference" at bounding box center [232, 118] width 123 height 17
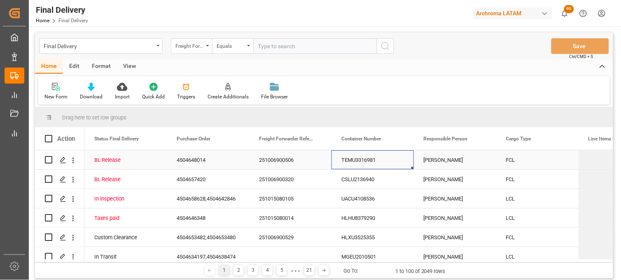
click at [340, 164] on div "TEMU3316981" at bounding box center [372, 159] width 82 height 19
click at [266, 47] on input "text" at bounding box center [314, 46] width 123 height 16
paste input "251015080077"
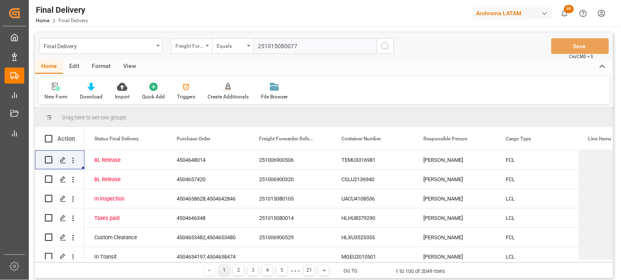
click at [326, 49] on input "251015080077" at bounding box center [314, 46] width 123 height 16
drag, startPoint x: 305, startPoint y: 46, endPoint x: 252, endPoint y: 46, distance: 53.9
click at [252, 46] on div "Freight Forwarder Reference Equals 251015080077" at bounding box center [282, 46] width 223 height 16
click at [313, 44] on input "251015080077" at bounding box center [314, 46] width 123 height 16
type input "251015080077"
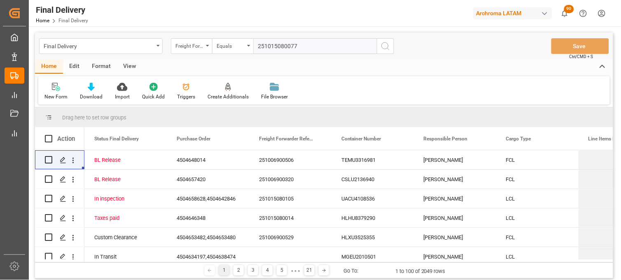
click at [387, 49] on icon "search button" at bounding box center [385, 46] width 10 height 10
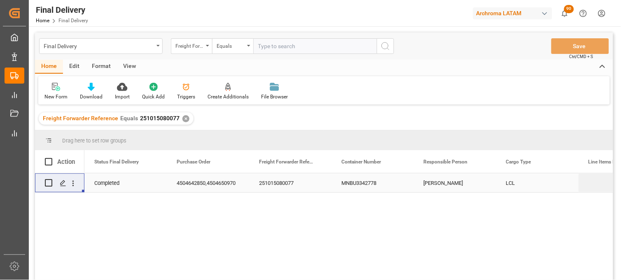
click at [354, 184] on div "MNBU3342778" at bounding box center [372, 182] width 82 height 19
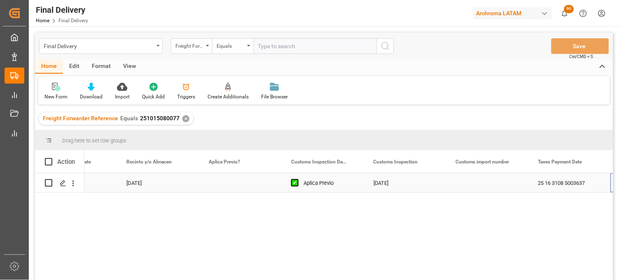
scroll to position [0, 709]
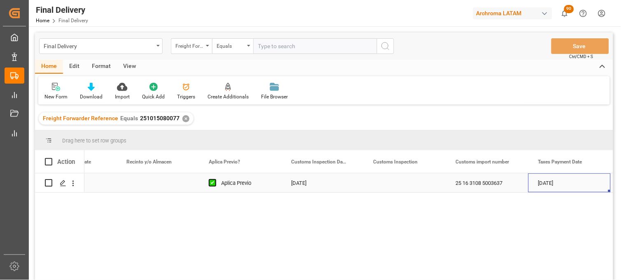
click at [145, 185] on div "Press SPACE to select this row." at bounding box center [157, 182] width 82 height 19
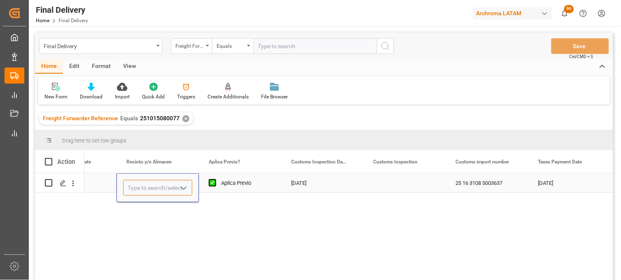
click at [145, 185] on input "Press SPACE to select this row." at bounding box center [157, 188] width 69 height 16
click at [149, 212] on div "SSA" at bounding box center [157, 211] width 68 height 29
type input "SSA"
click at [389, 184] on div "Press SPACE to select this row." at bounding box center [404, 182] width 82 height 19
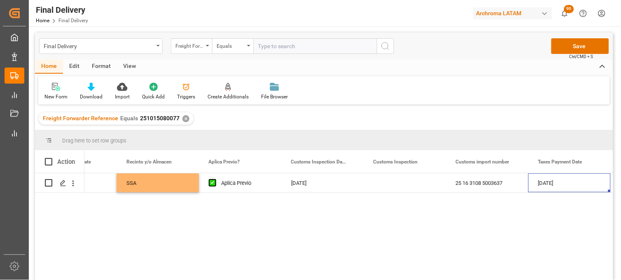
scroll to position [0, 791]
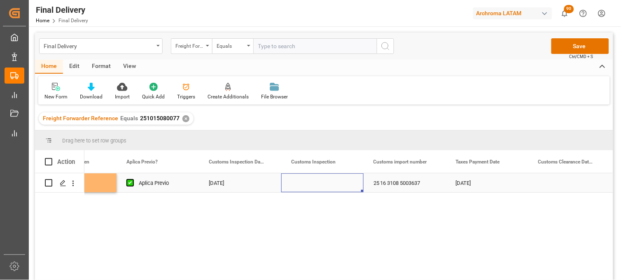
click at [317, 182] on div "Press SPACE to select this row." at bounding box center [322, 182] width 82 height 19
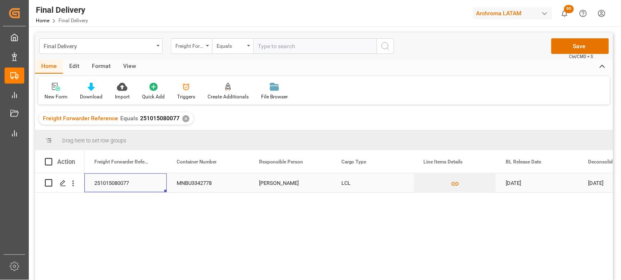
scroll to position [0, 0]
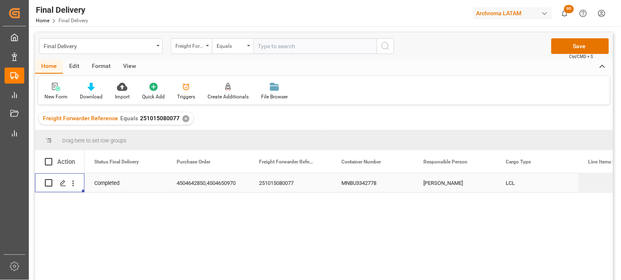
click at [221, 180] on div "4504642850,4504650970" at bounding box center [208, 182] width 82 height 19
click at [275, 182] on div "251015080077" at bounding box center [290, 182] width 82 height 19
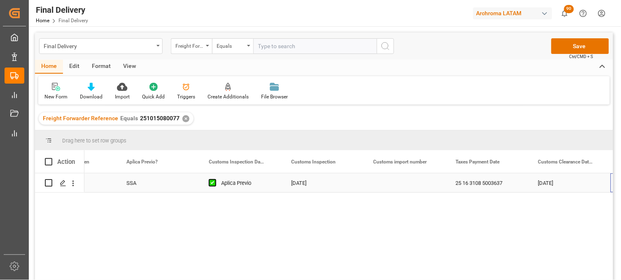
scroll to position [0, 791]
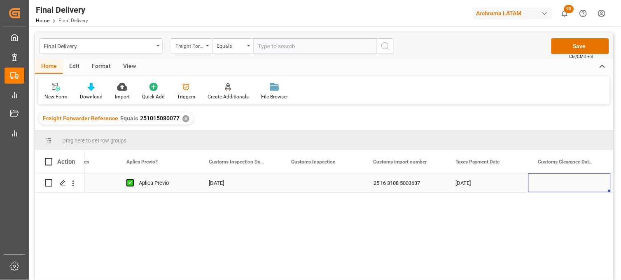
click at [415, 184] on div "25 16 3108 5003637" at bounding box center [404, 182] width 82 height 19
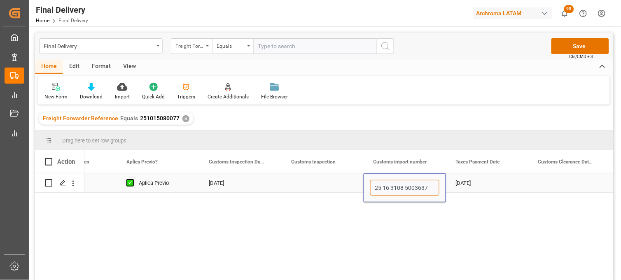
click at [415, 184] on input "25 16 3108 5003637" at bounding box center [404, 188] width 69 height 16
click at [416, 189] on input "25 16 3108 5003637" at bounding box center [404, 188] width 69 height 16
paste input "43"
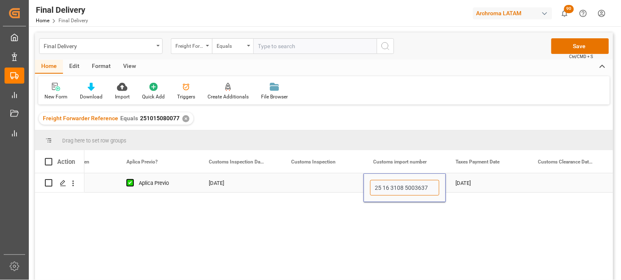
type input "25 16 3108 5004337"
click at [460, 180] on div "[DATE]" at bounding box center [487, 182] width 82 height 19
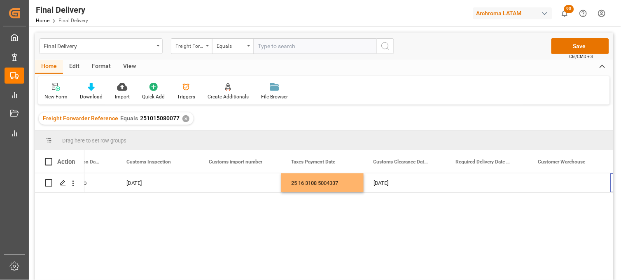
scroll to position [0, 956]
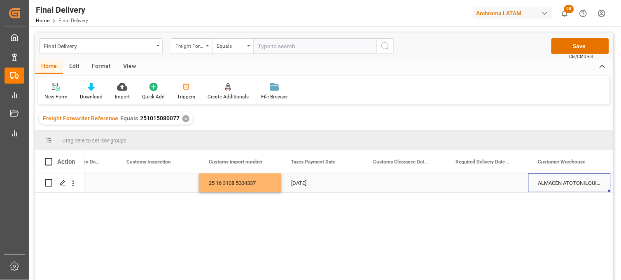
click at [313, 184] on div "[DATE]" at bounding box center [322, 182] width 82 height 19
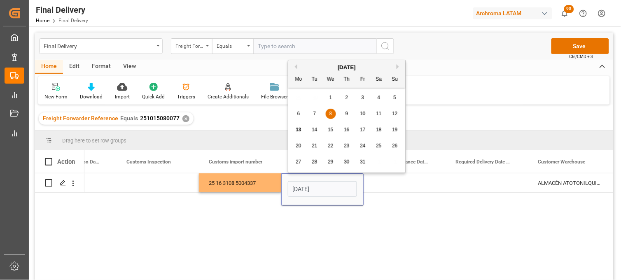
click at [298, 130] on span "13" at bounding box center [298, 130] width 5 height 6
type input "[DATE]"
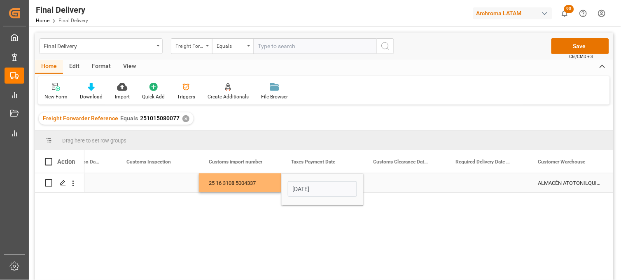
click at [392, 182] on div "Press SPACE to select this row." at bounding box center [404, 182] width 82 height 19
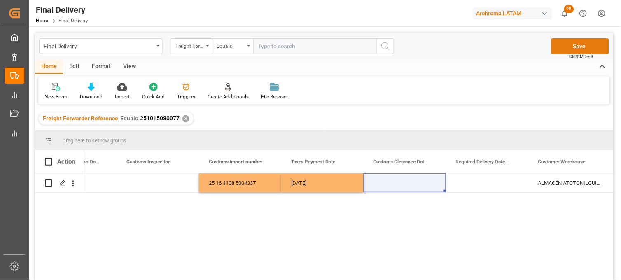
click at [560, 47] on button "Save" at bounding box center [580, 46] width 58 height 16
